Goal: Check status: Check status

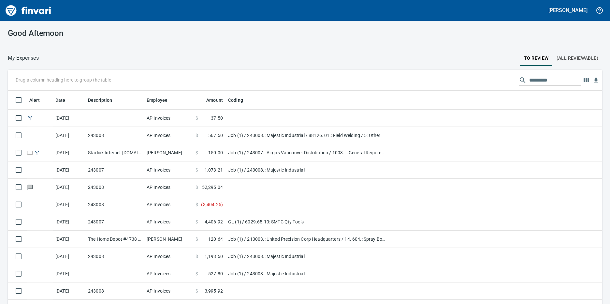
scroll to position [227, 580]
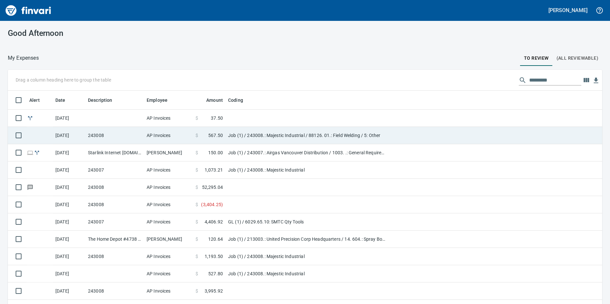
click at [112, 113] on td at bounding box center [114, 118] width 59 height 17
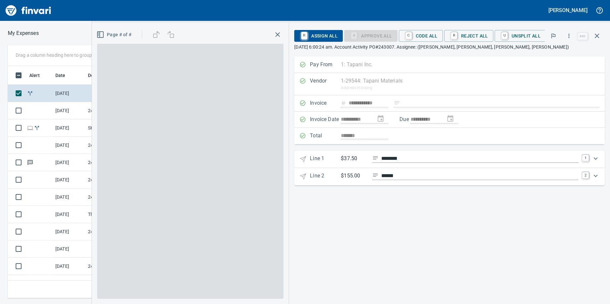
scroll to position [227, 422]
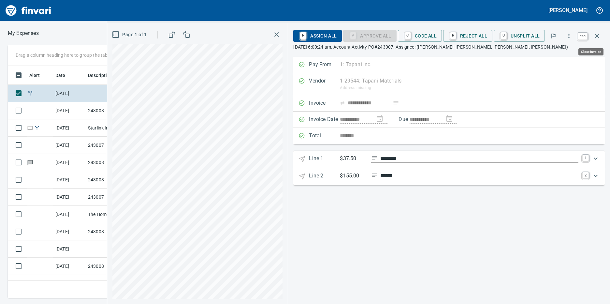
click at [598, 37] on icon "button" at bounding box center [597, 36] width 8 height 8
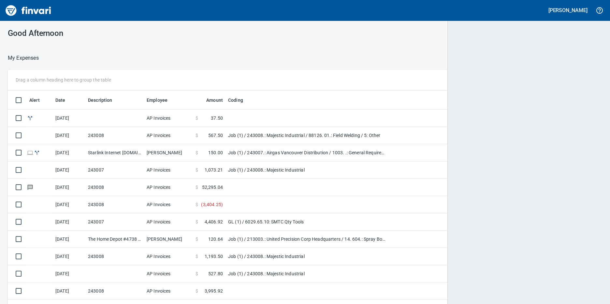
scroll to position [1, 1]
